Goal: Transaction & Acquisition: Download file/media

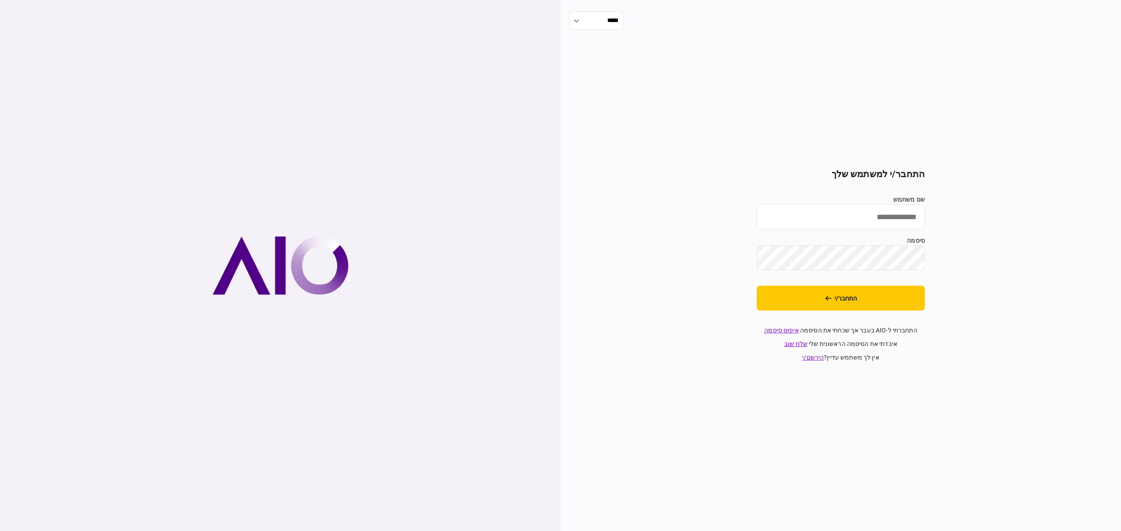
type input "**********"
click at [863, 310] on button "התחבר/י" at bounding box center [840, 298] width 168 height 25
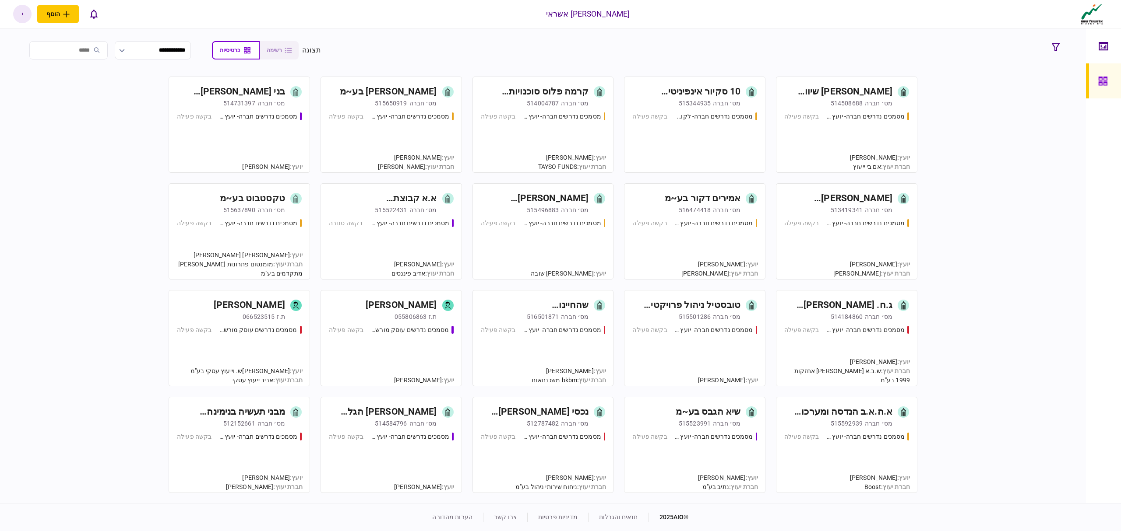
click at [834, 138] on div "מסמכים נדרשים חברה- יועץ - תהליך חברה בקשה פעילה" at bounding box center [846, 138] width 125 height 53
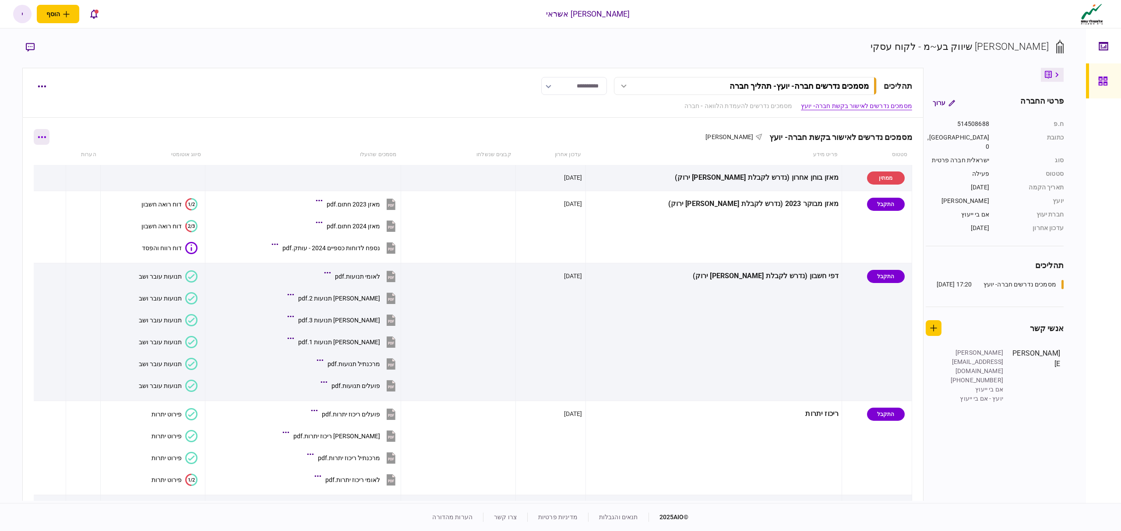
click at [48, 140] on button "button" at bounding box center [42, 137] width 16 height 16
click at [53, 214] on span "הורד מסמכים" at bounding box center [48, 212] width 40 height 11
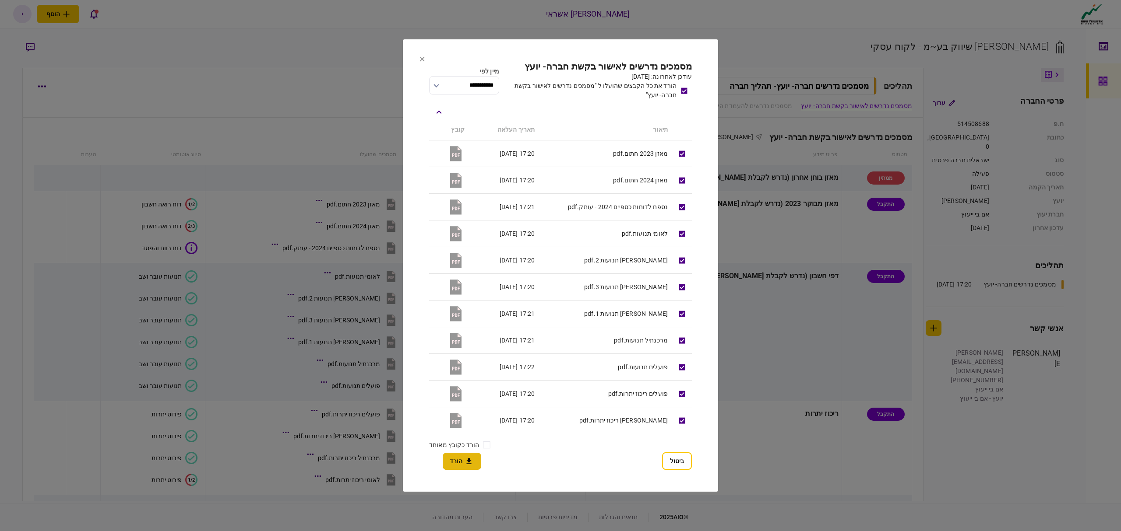
click at [454, 461] on button "הורד" at bounding box center [462, 461] width 39 height 17
